Goal: Task Accomplishment & Management: Manage account settings

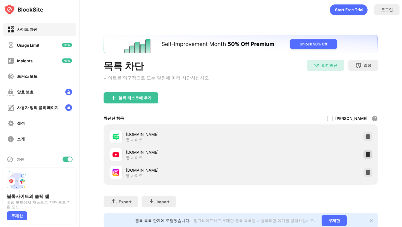
click at [365, 150] on div at bounding box center [367, 154] width 9 height 9
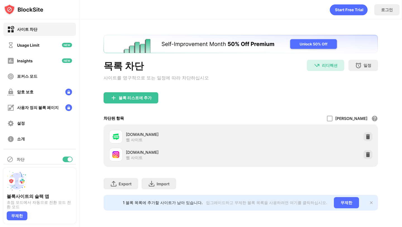
click at [136, 89] on div "목록 차단 사이트를 영구적으로 또는 일정에 따라 차단하십시오" at bounding box center [156, 76] width 105 height 32
click at [131, 95] on div "블록 리스트에 추가" at bounding box center [135, 97] width 33 height 4
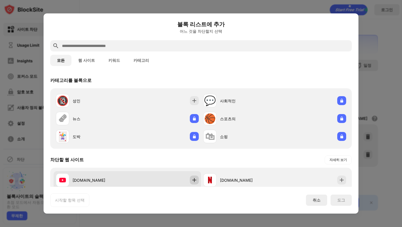
click at [194, 182] on img at bounding box center [194, 180] width 6 height 6
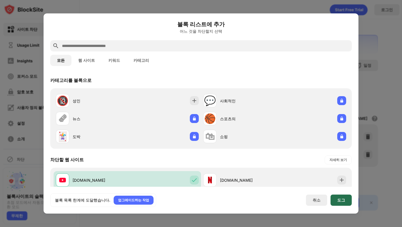
click at [338, 196] on div "도그" at bounding box center [340, 199] width 21 height 11
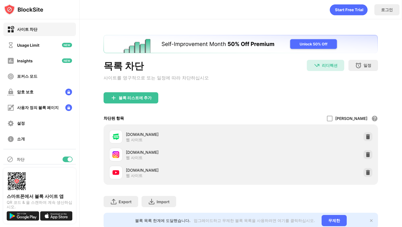
click at [362, 169] on div "[DOMAIN_NAME] 웹 사이트" at bounding box center [240, 172] width 267 height 18
click at [366, 169] on img at bounding box center [368, 172] width 6 height 6
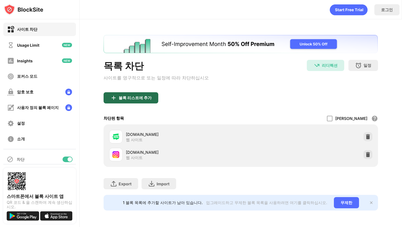
click at [145, 97] on div "블록 리스트에 추가" at bounding box center [135, 97] width 33 height 4
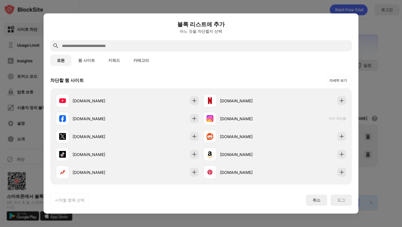
scroll to position [87, 0]
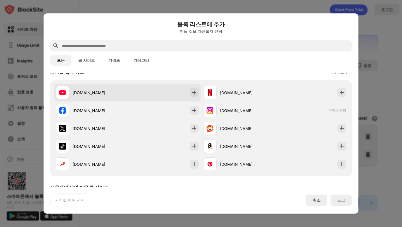
click at [189, 92] on div "[DOMAIN_NAME]" at bounding box center [127, 92] width 147 height 18
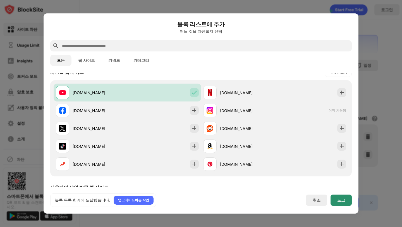
click at [347, 200] on div "도그" at bounding box center [340, 199] width 21 height 11
